Goal: Task Accomplishment & Management: Use online tool/utility

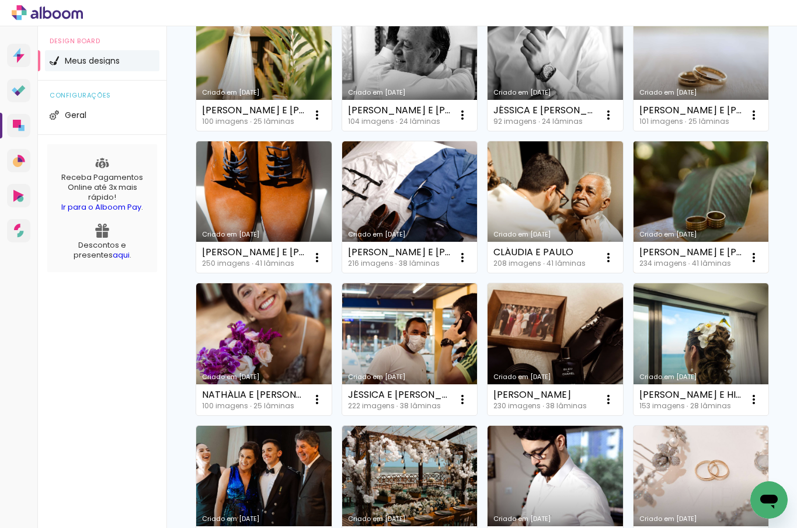
scroll to position [158, 0]
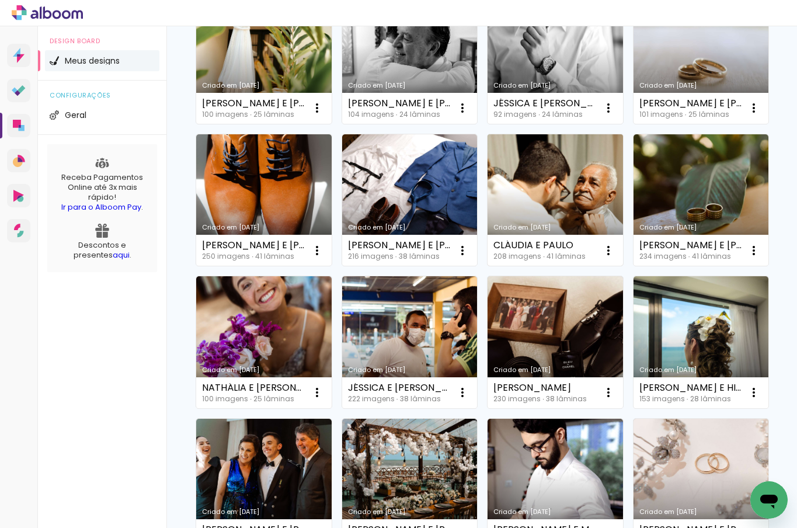
click at [487, 266] on link "Criado em [DATE]" at bounding box center [554, 200] width 135 height 132
